Goal: Information Seeking & Learning: Learn about a topic

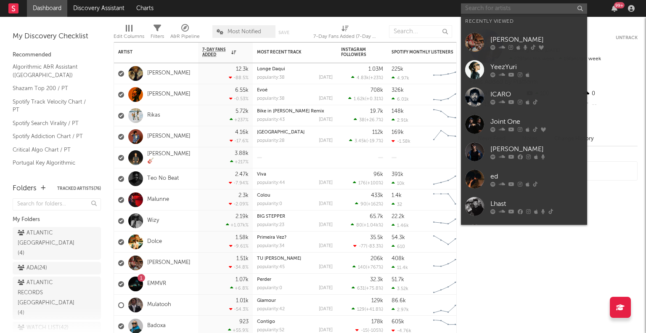
click at [499, 8] on input "text" at bounding box center [524, 8] width 126 height 11
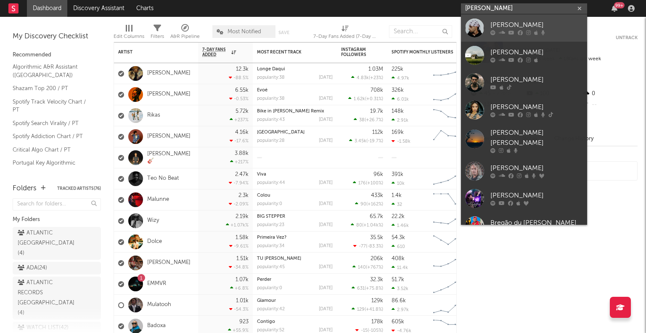
type input "[PERSON_NAME]"
click at [514, 29] on div "[PERSON_NAME]" at bounding box center [536, 25] width 92 height 10
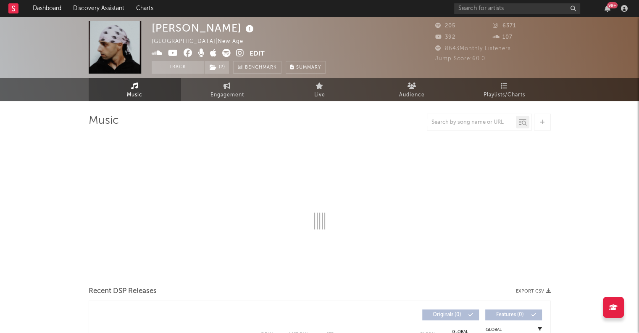
select select "1w"
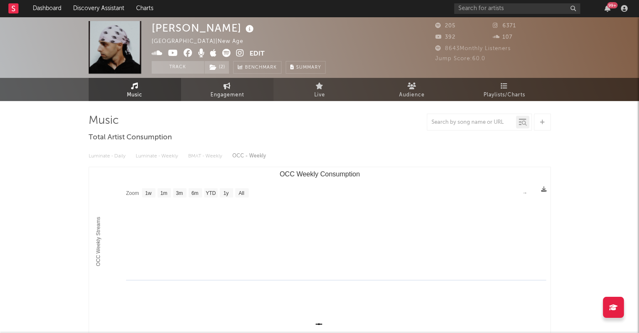
click at [219, 83] on link "Engagement" at bounding box center [227, 89] width 92 height 23
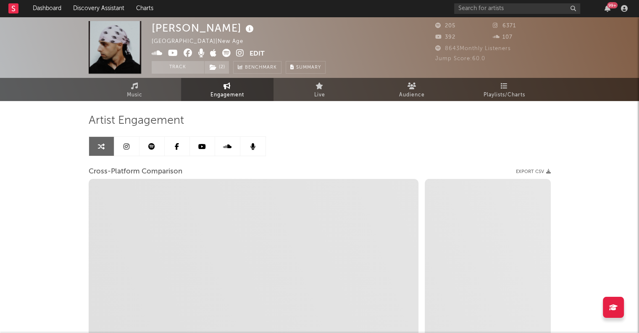
select select "1w"
select select "1m"
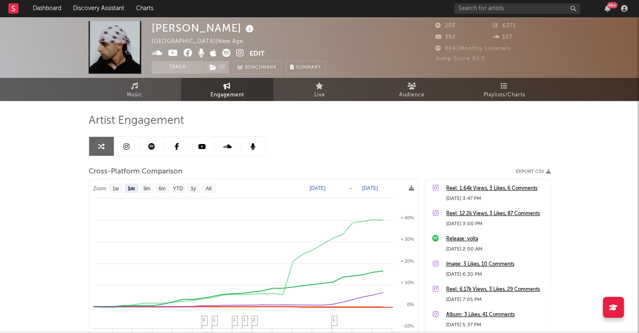
click at [120, 143] on link at bounding box center [126, 146] width 25 height 19
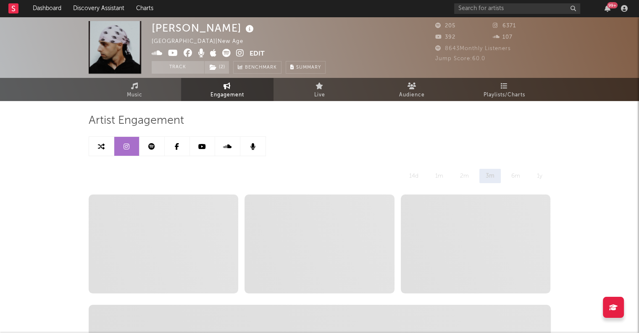
select select "6m"
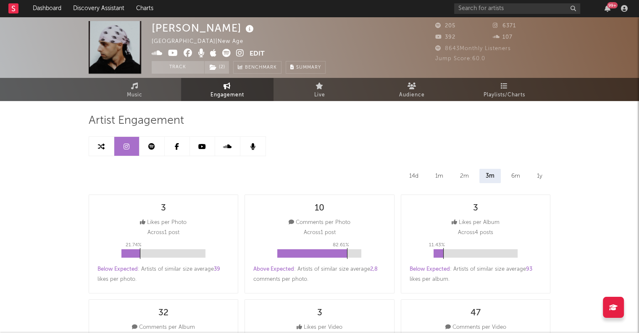
click at [155, 143] on link at bounding box center [152, 146] width 25 height 19
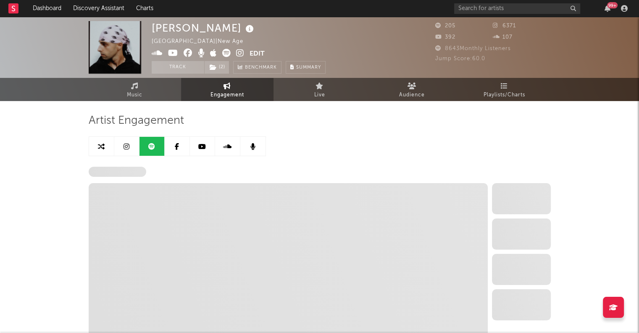
click at [124, 148] on icon at bounding box center [127, 146] width 6 height 7
select select "6m"
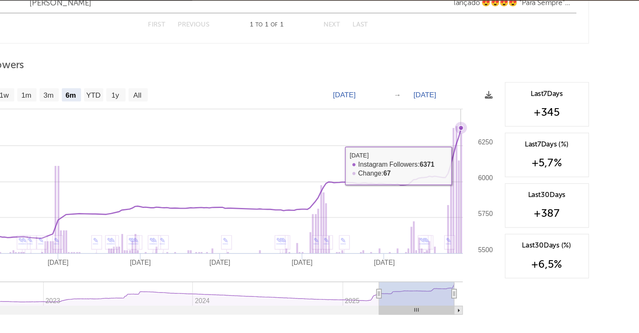
scroll to position [1073, 0]
